Goal: Book appointment/travel/reservation

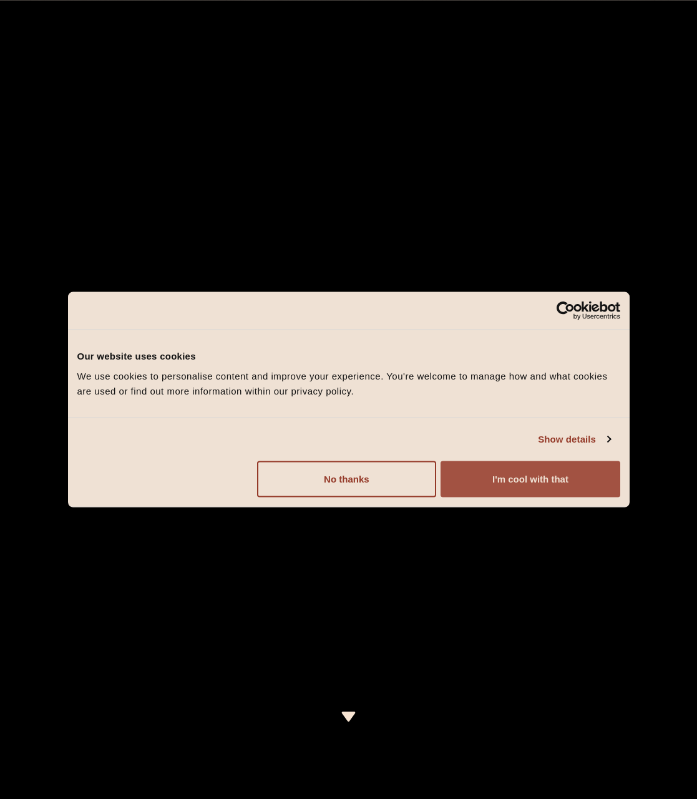
click at [555, 484] on button "I'm cool with that" at bounding box center [530, 479] width 179 height 36
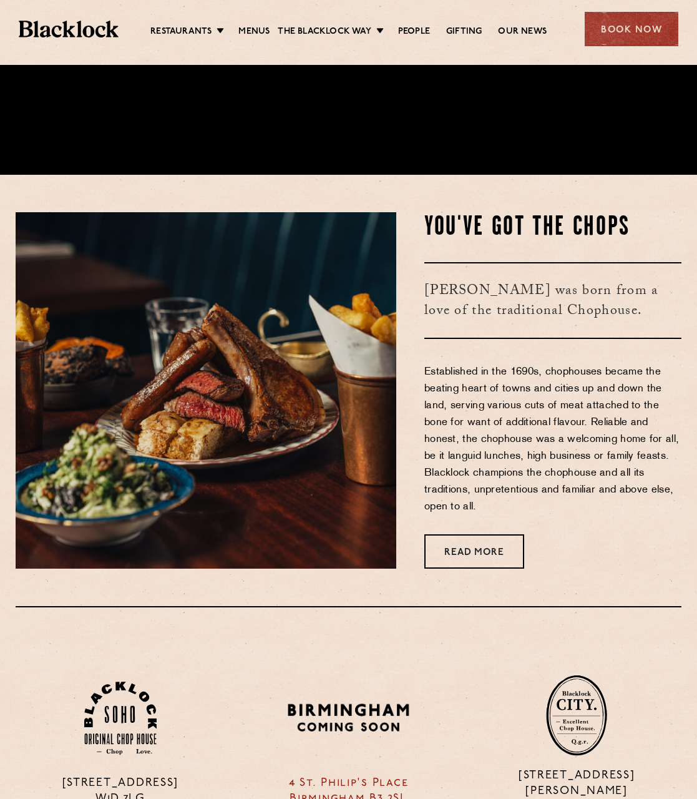
scroll to position [936, 0]
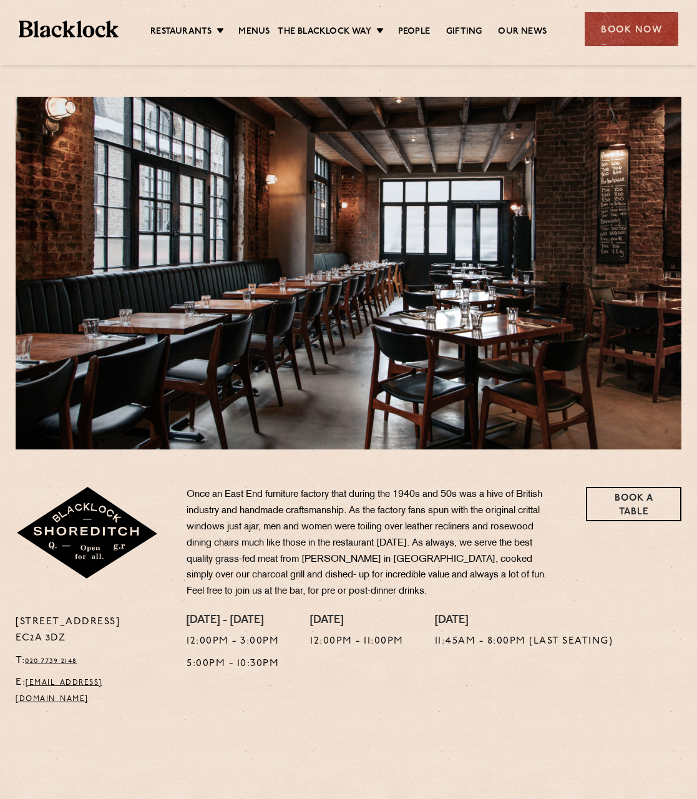
drag, startPoint x: 218, startPoint y: 6, endPoint x: 237, endPoint y: 16, distance: 20.9
click at [223, 8] on div "Restaurants Soho City Shoreditch Covent Garden Canary Wharf Manchester Birmingh…" at bounding box center [348, 28] width 697 height 56
click at [261, 24] on ul "Restaurants Soho City Shoreditch Covent Garden Canary Wharf Manchester Birmingh…" at bounding box center [349, 29] width 460 height 20
click at [252, 27] on link "Menus" at bounding box center [253, 33] width 31 height 14
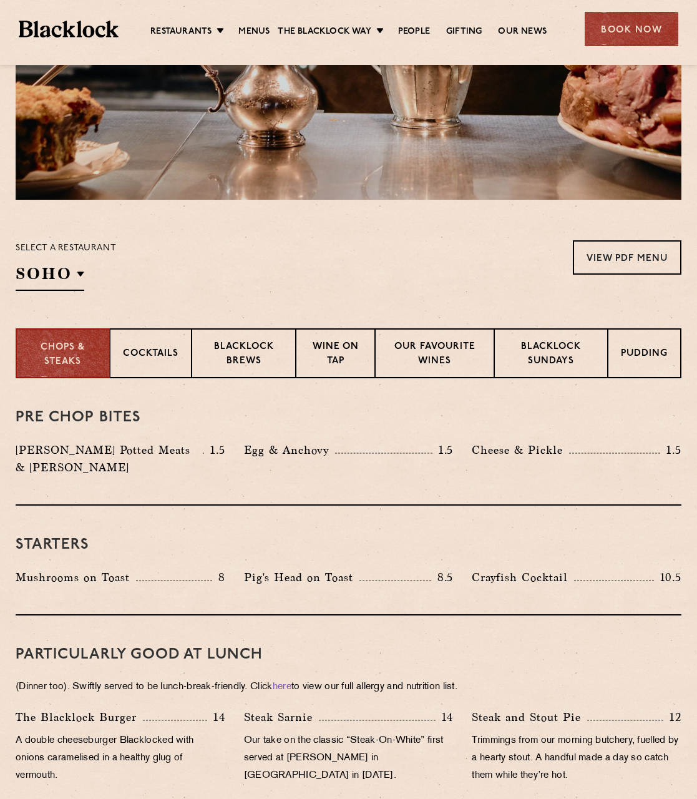
scroll to position [312, 0]
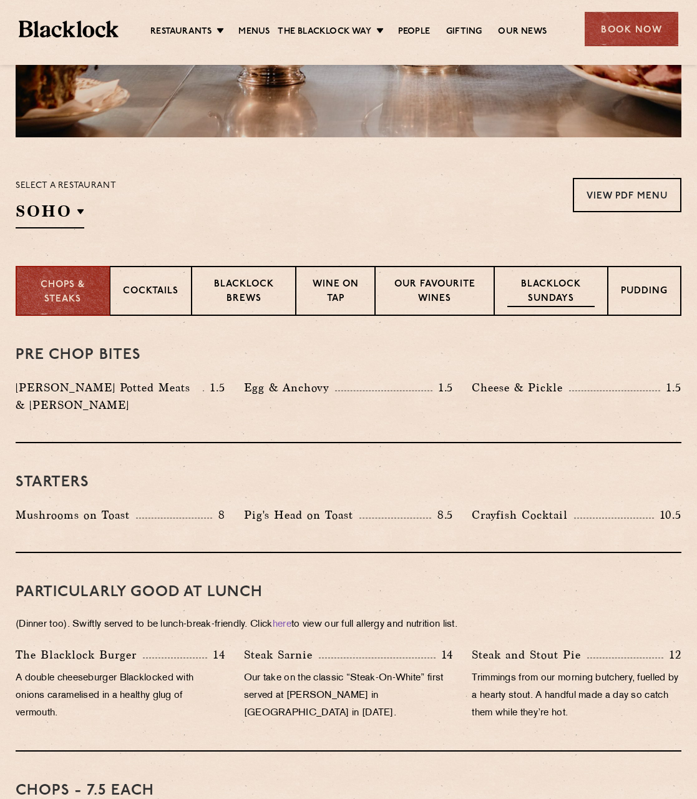
click at [549, 287] on p "Blacklock Sundays" at bounding box center [550, 292] width 87 height 29
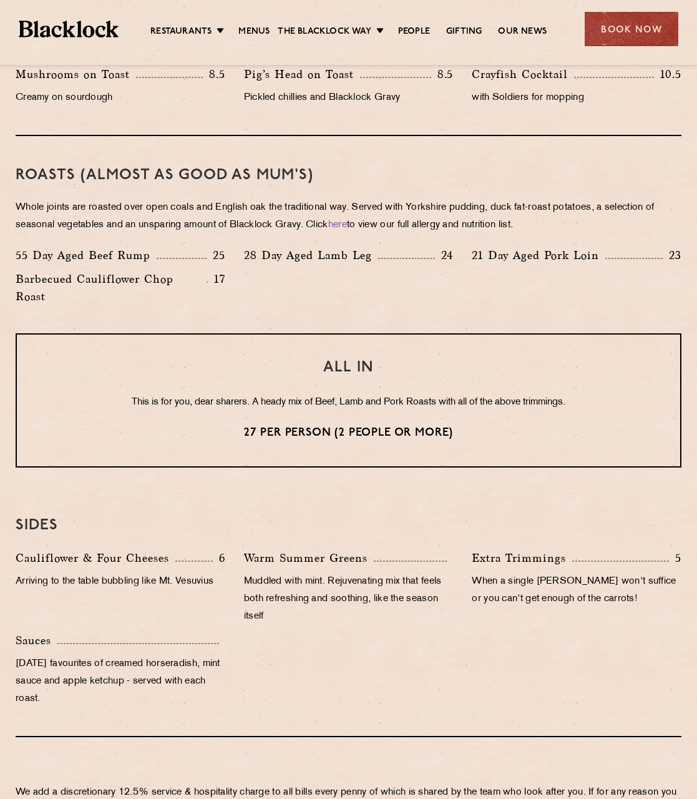
scroll to position [762, 0]
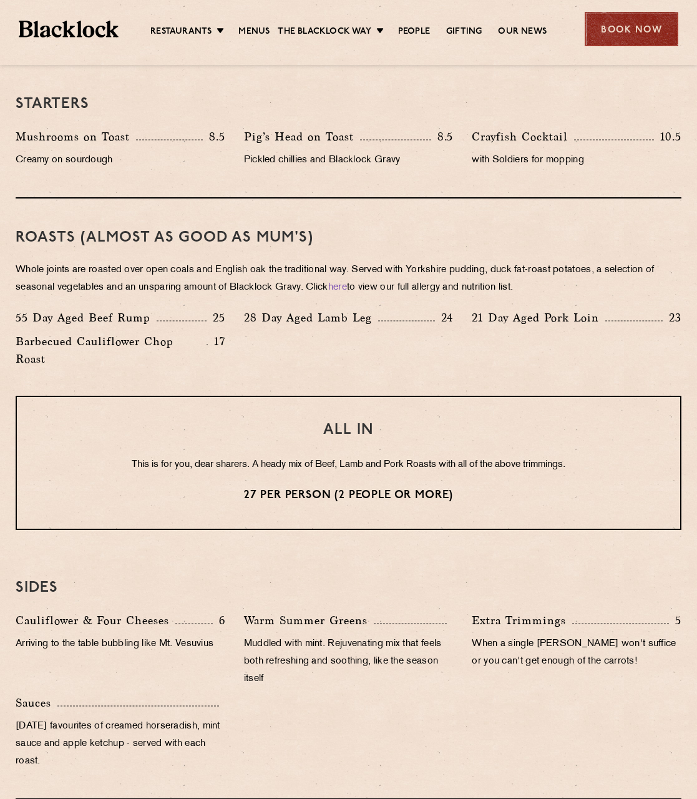
click at [624, 27] on div "Book Now" at bounding box center [632, 29] width 94 height 34
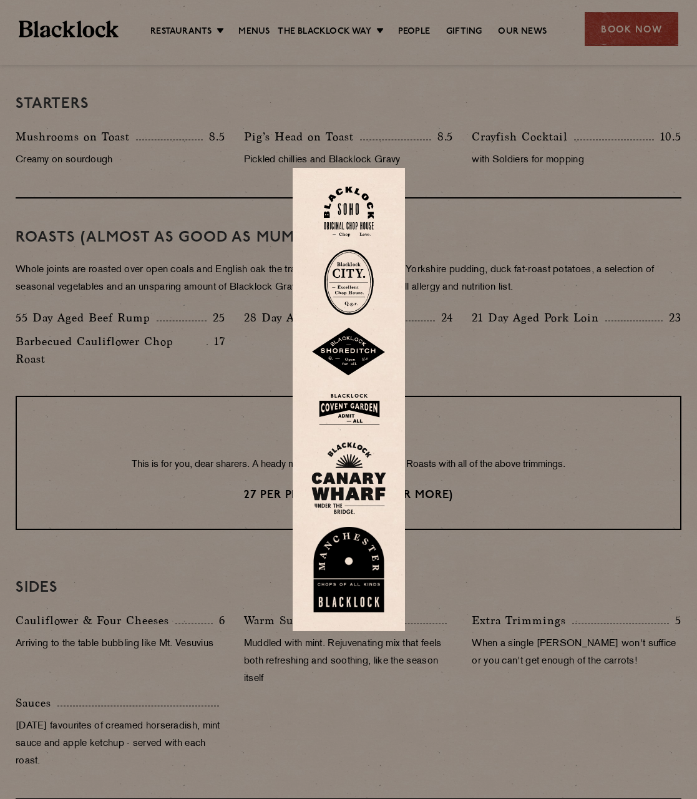
click at [360, 349] on img at bounding box center [348, 352] width 75 height 49
